Goal: Task Accomplishment & Management: Use online tool/utility

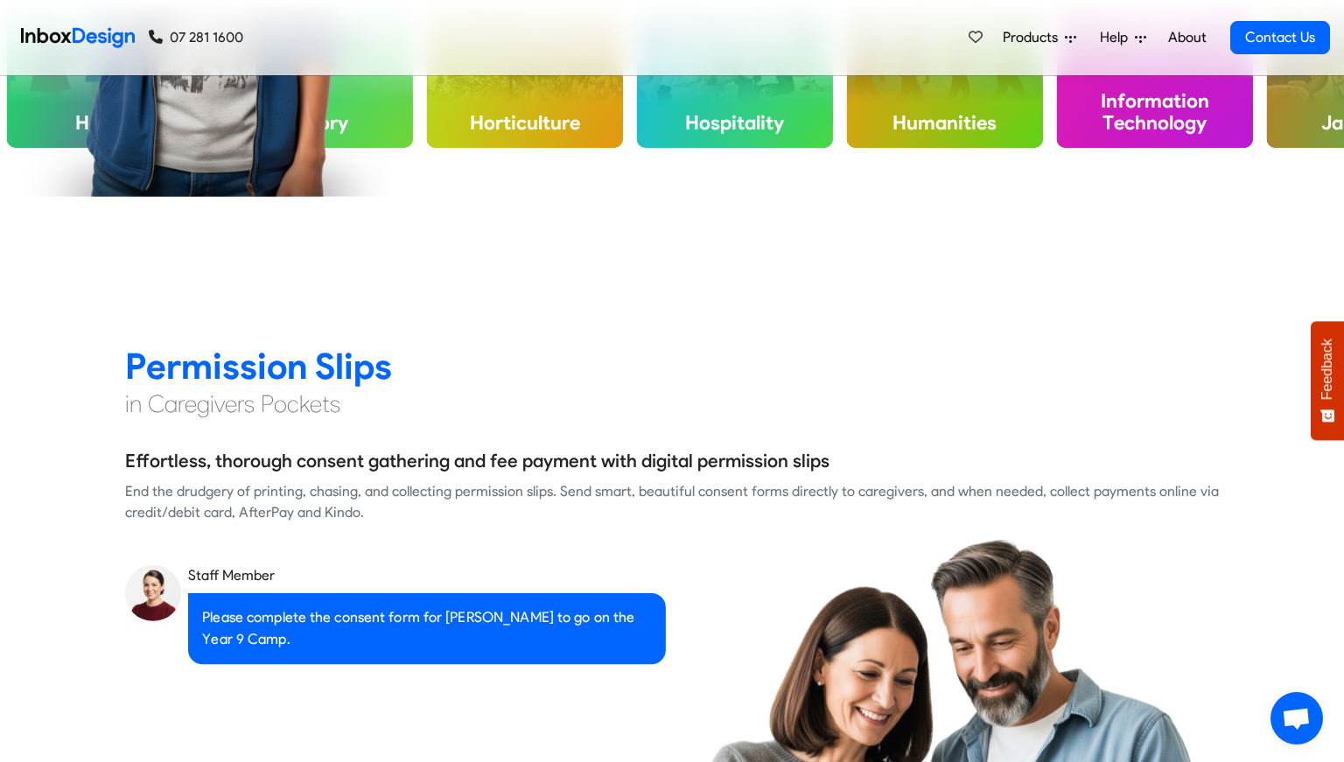
scroll to position [1488, 0]
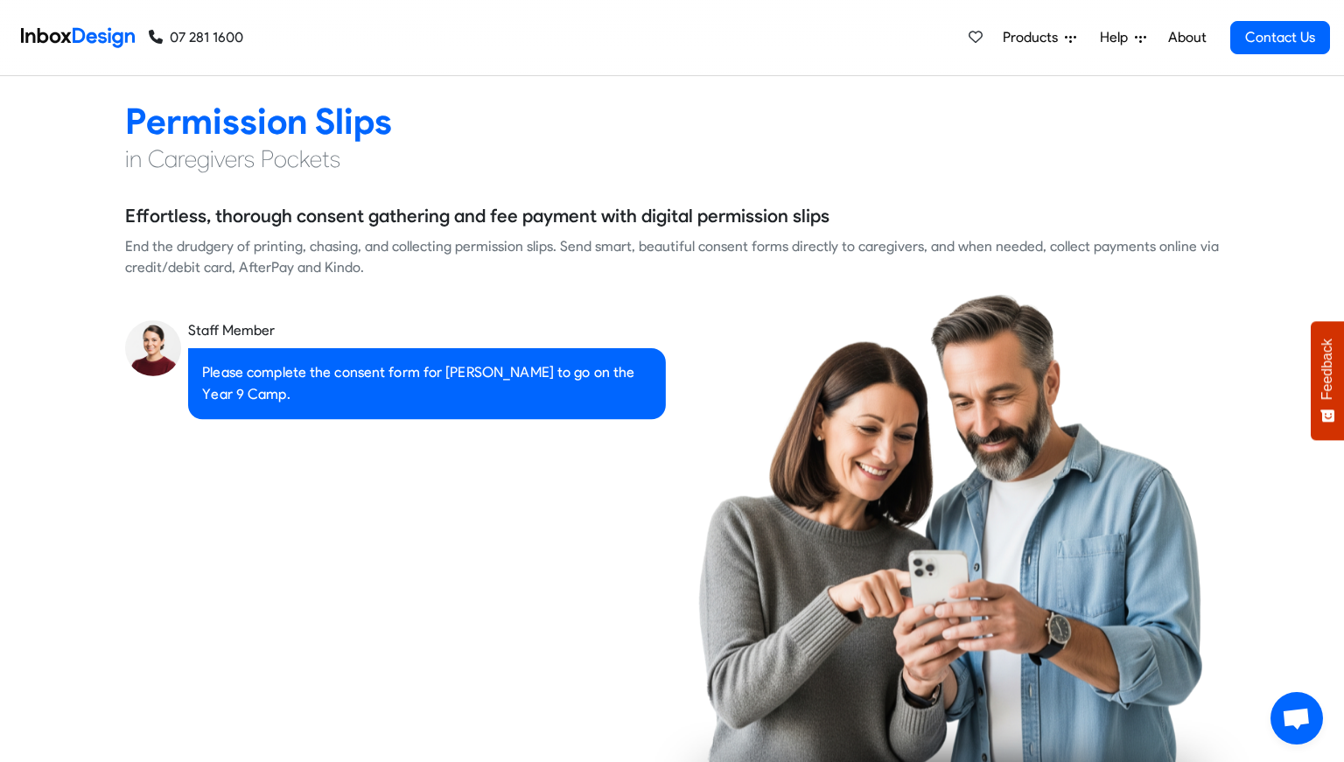
checkbox input "true"
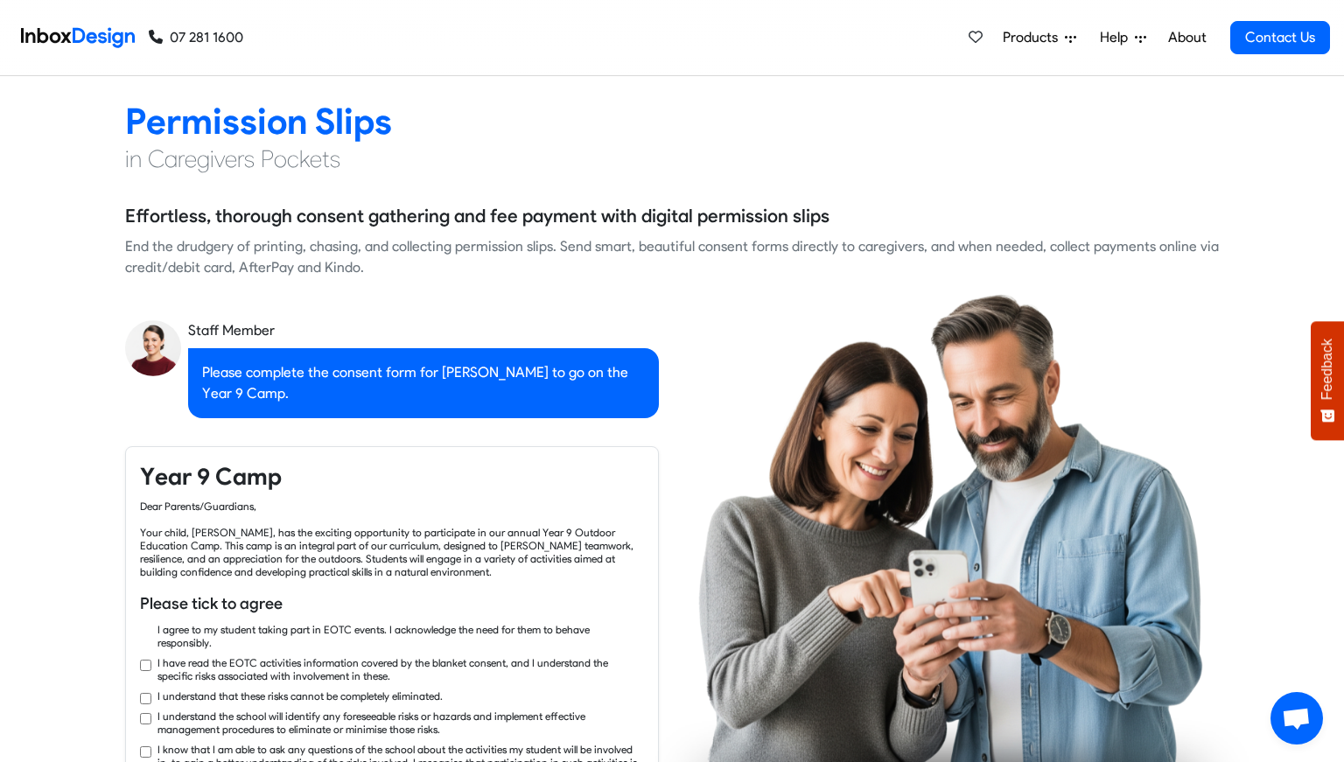
checkbox input "true"
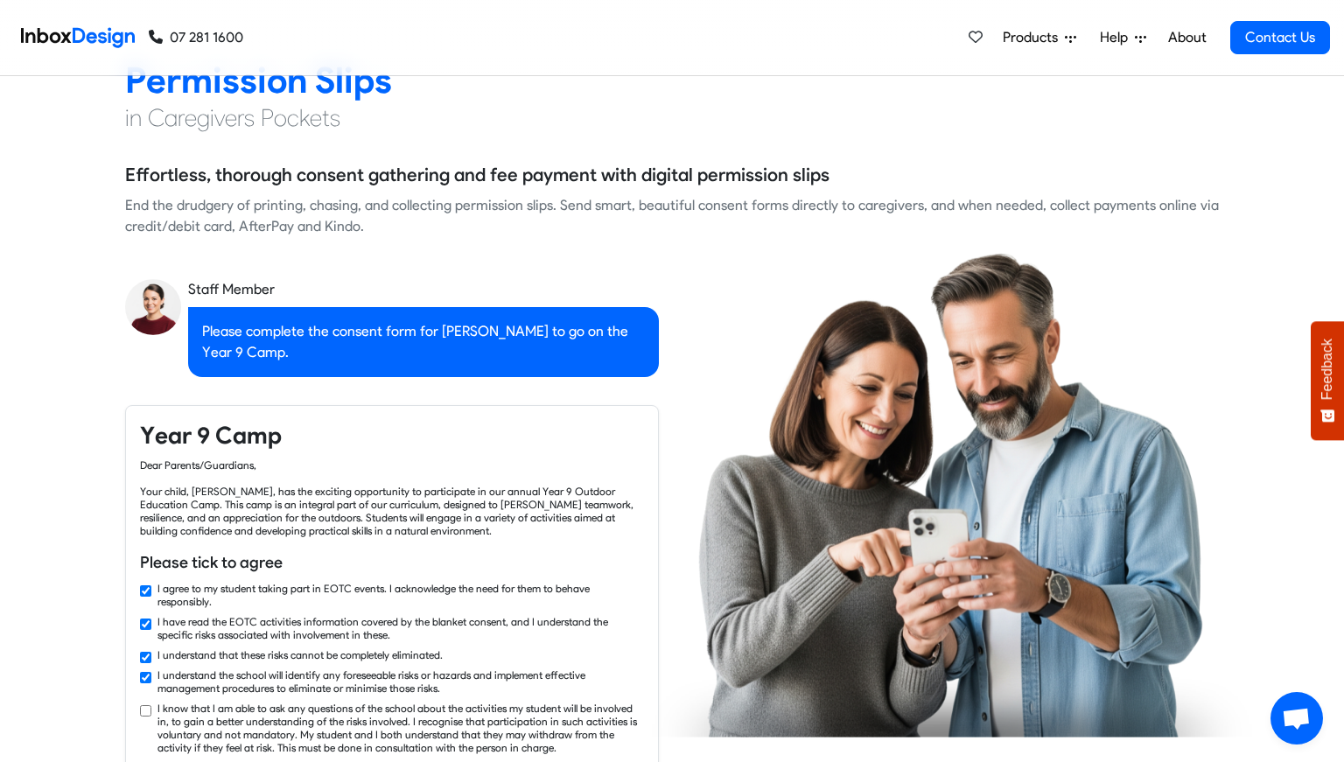
checkbox input "true"
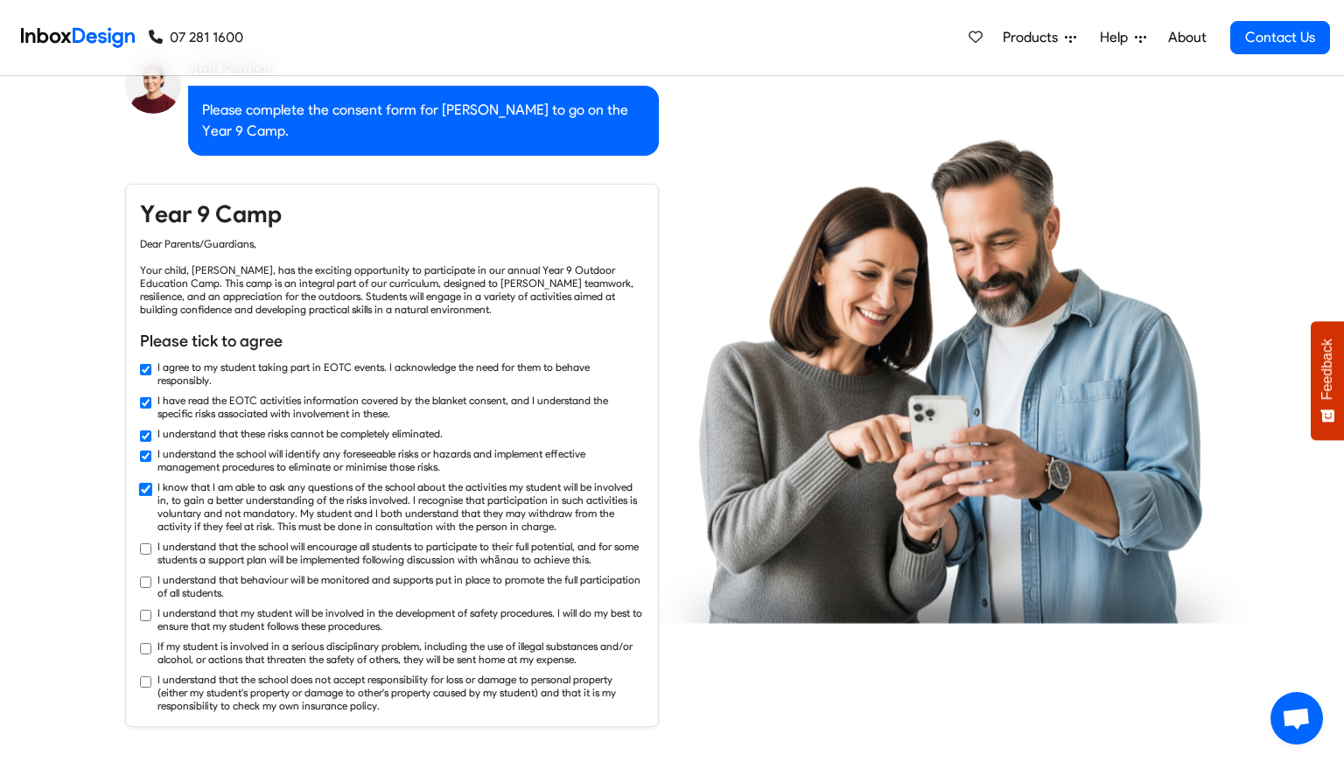
checkbox input "true"
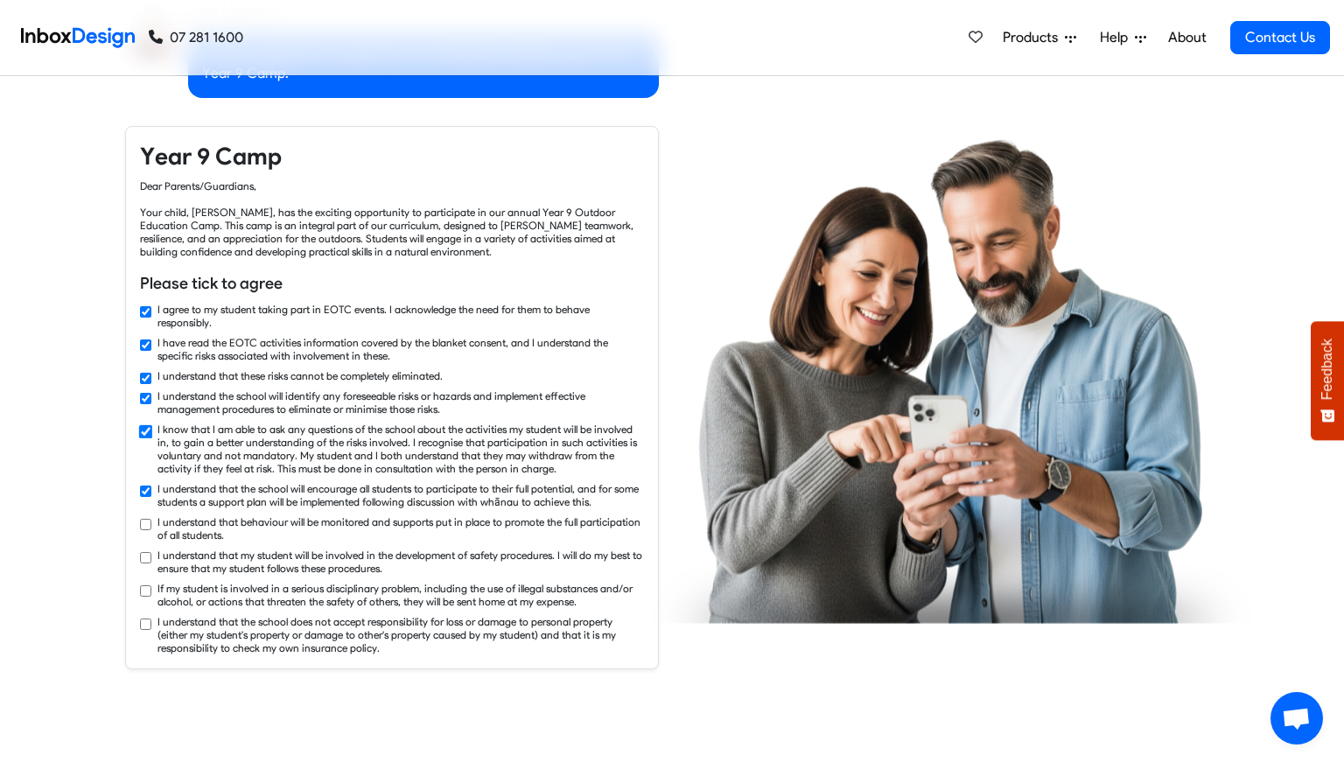
checkbox input "true"
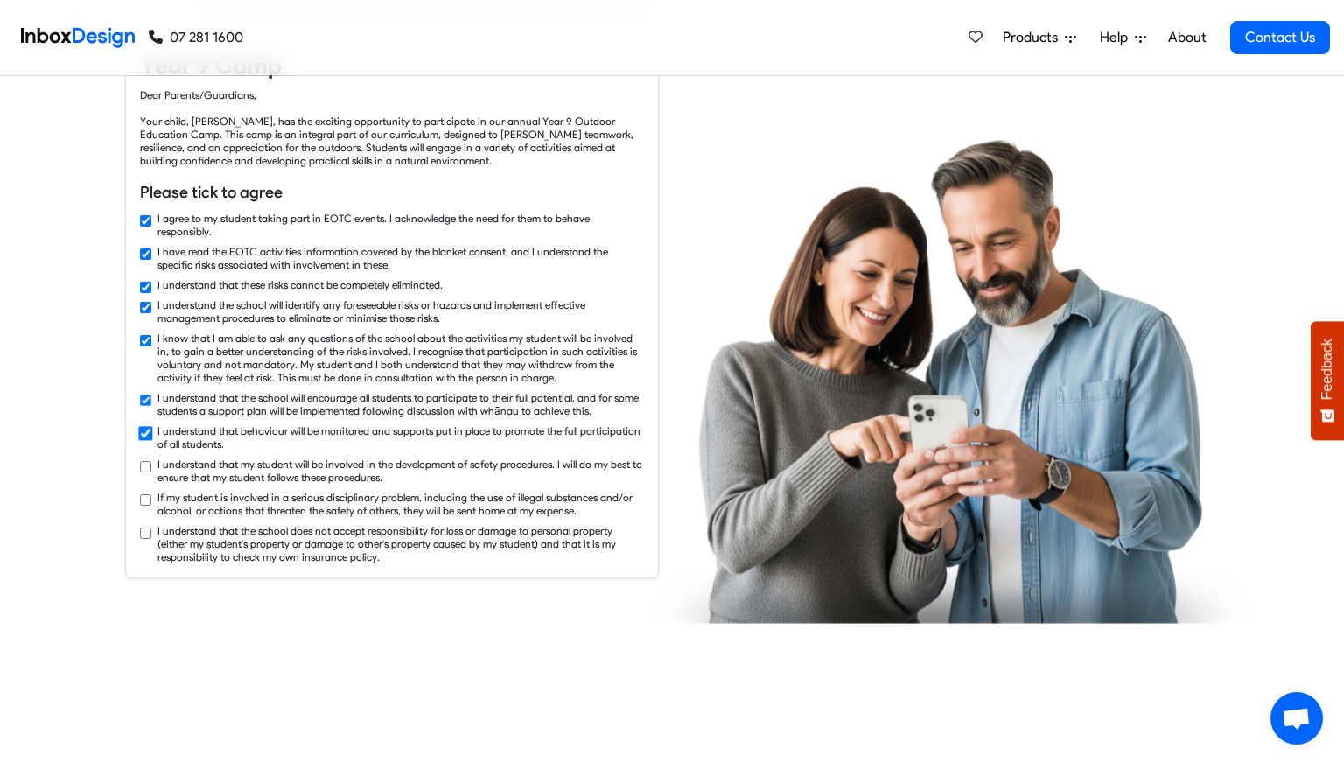
checkbox input "true"
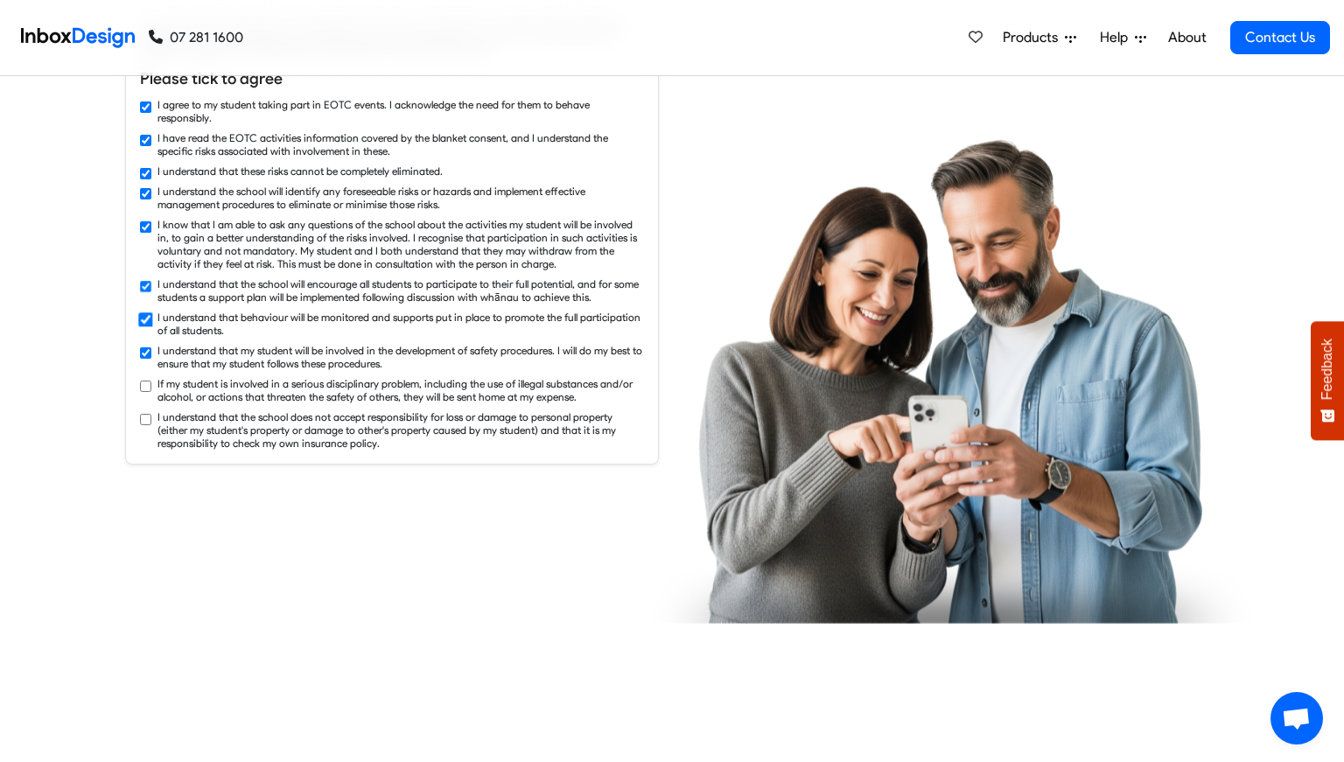
checkbox input "true"
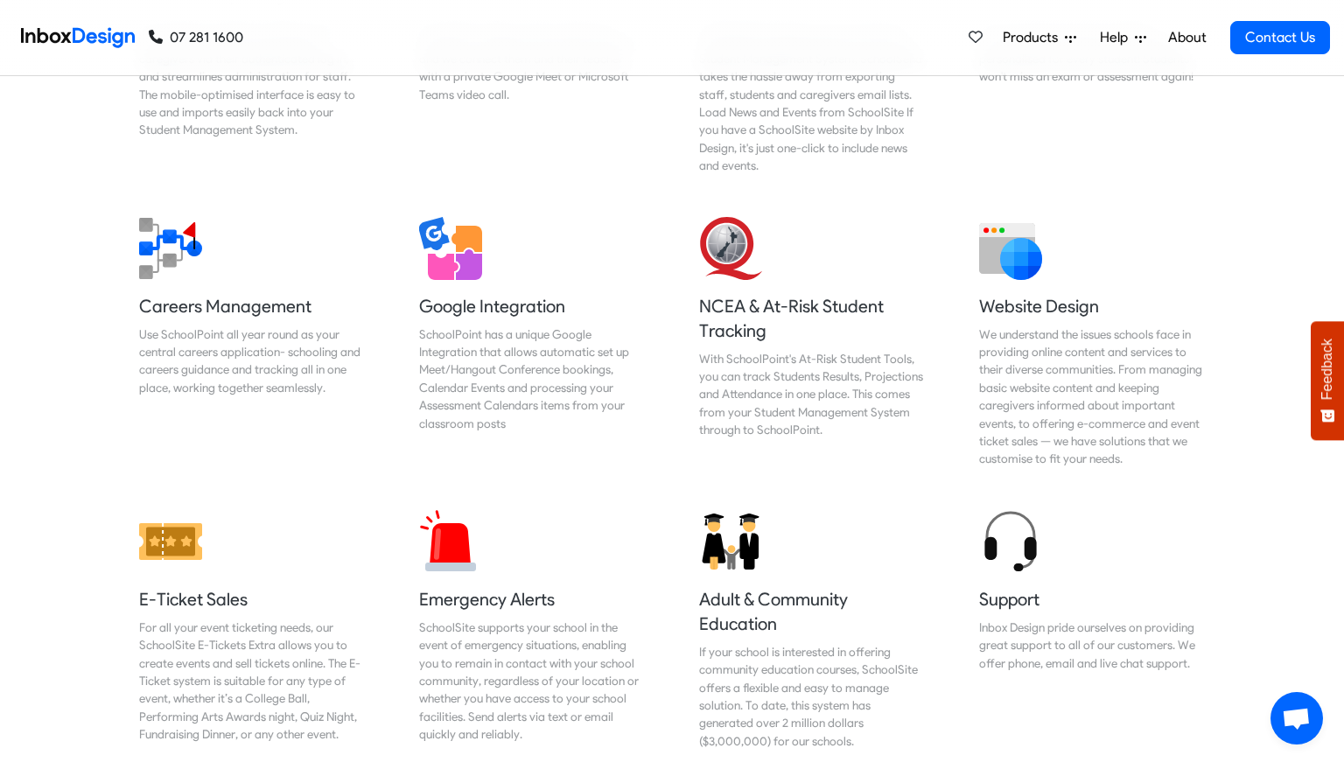
scroll to position [7264, 0]
